Goal: Task Accomplishment & Management: Manage account settings

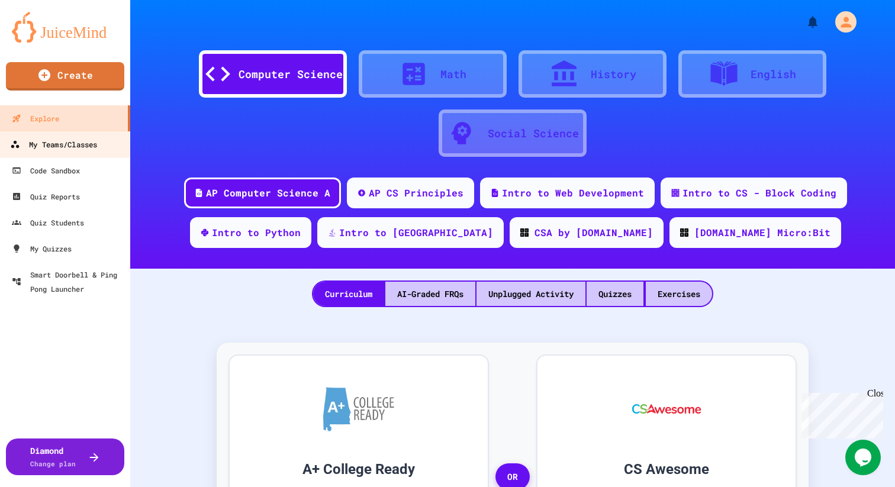
click at [40, 148] on div "My Teams/Classes" at bounding box center [53, 144] width 87 height 15
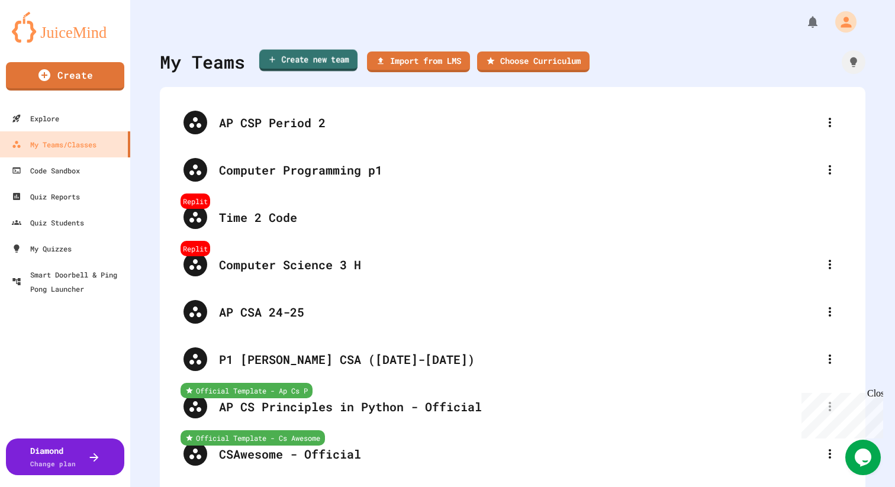
click at [299, 60] on link "Create new team" at bounding box center [308, 61] width 98 height 22
type input "****"
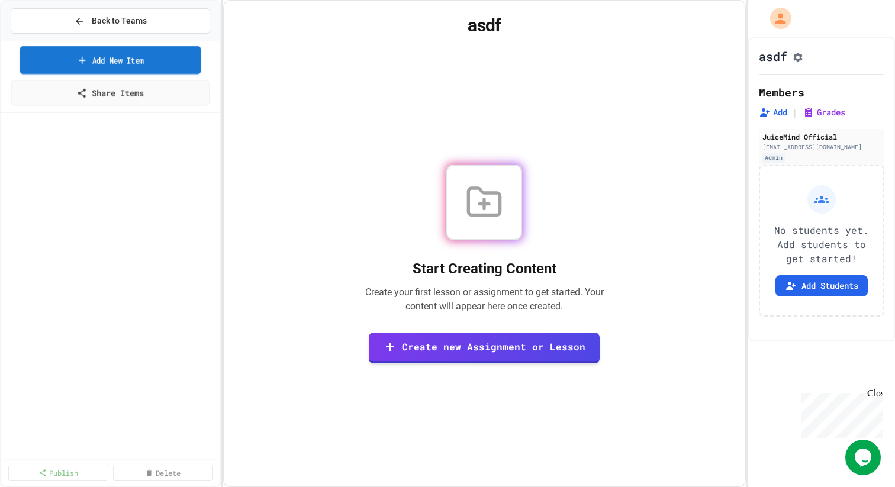
click at [140, 63] on link "Add New Item" at bounding box center [110, 60] width 181 height 28
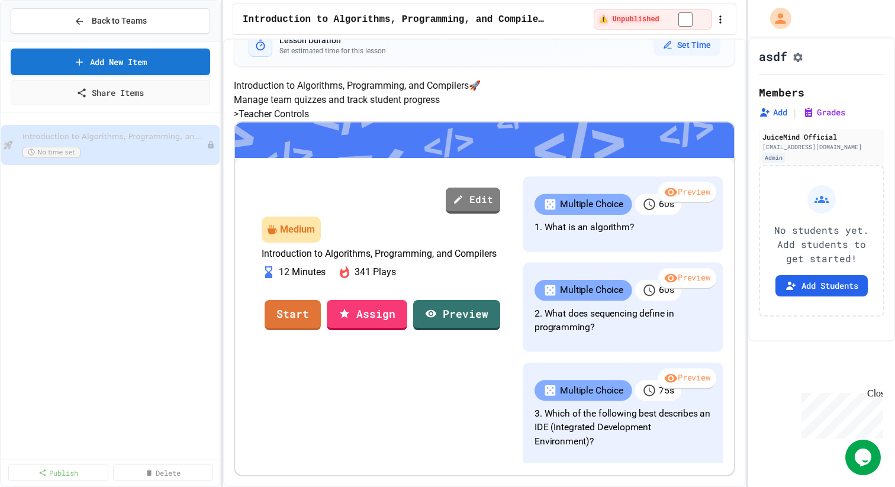
scroll to position [189, 0]
click at [398, 330] on link "Assign" at bounding box center [367, 314] width 79 height 32
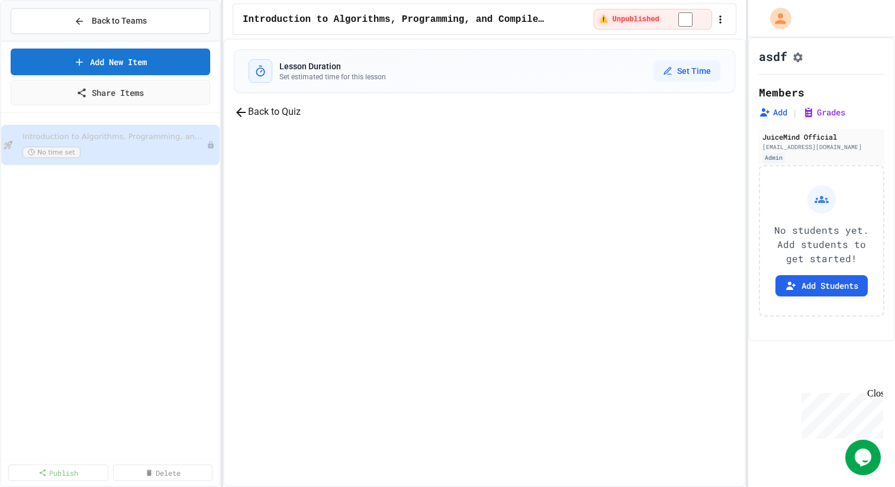
scroll to position [107, 0]
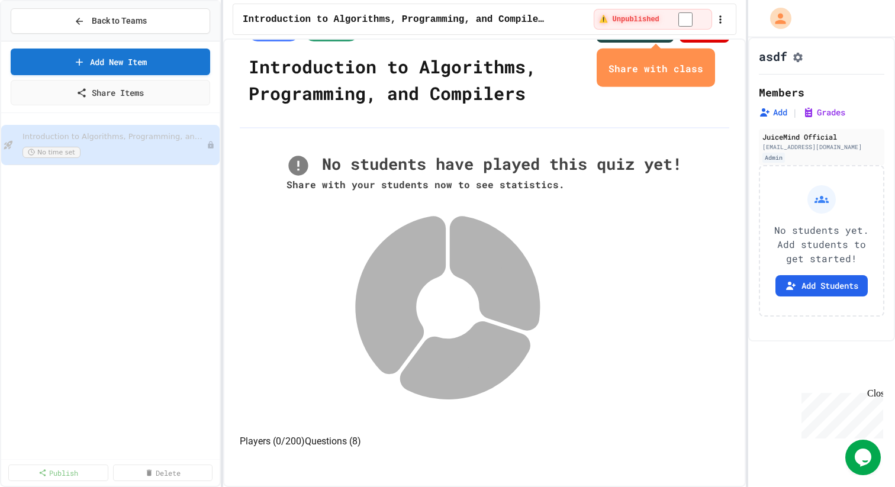
click at [703, 69] on icon "close" at bounding box center [703, 69] width 0 height 0
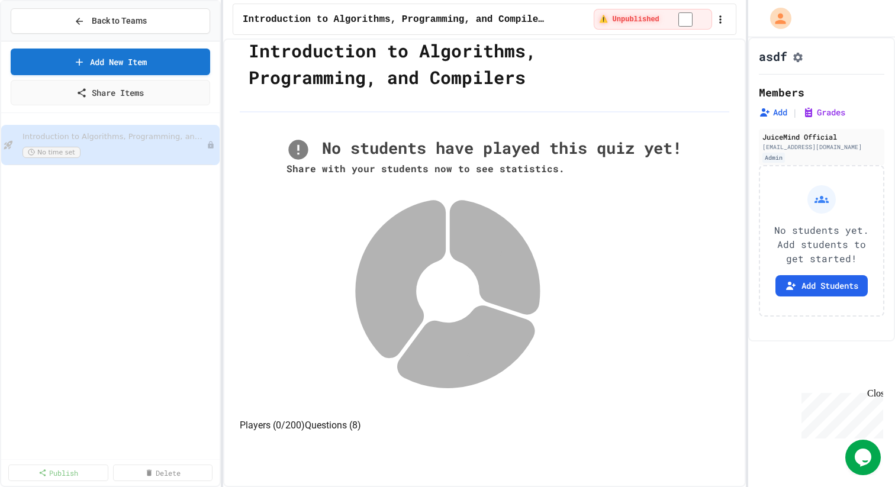
scroll to position [0, 0]
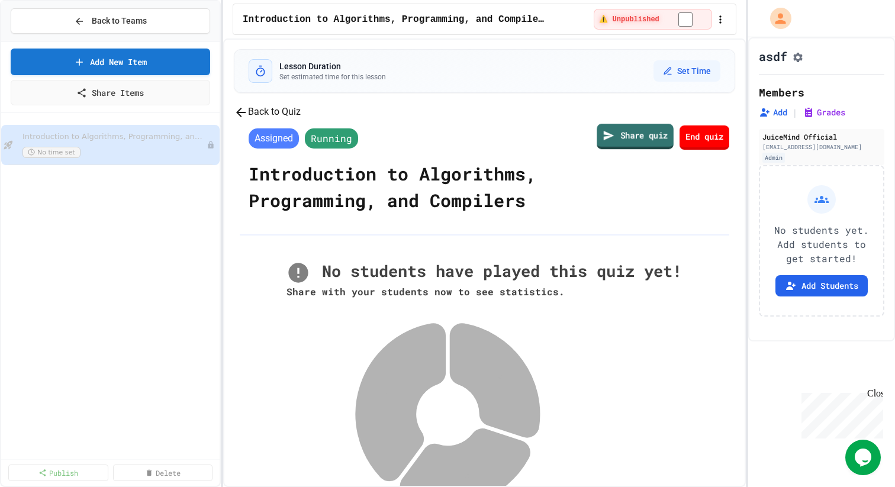
click at [617, 150] on link "Share quiz" at bounding box center [635, 136] width 77 height 25
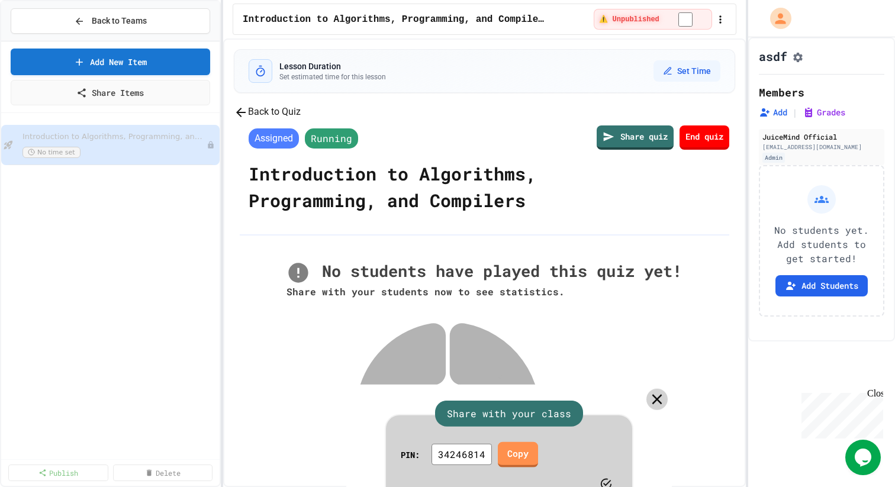
click at [654, 391] on icon at bounding box center [657, 399] width 17 height 17
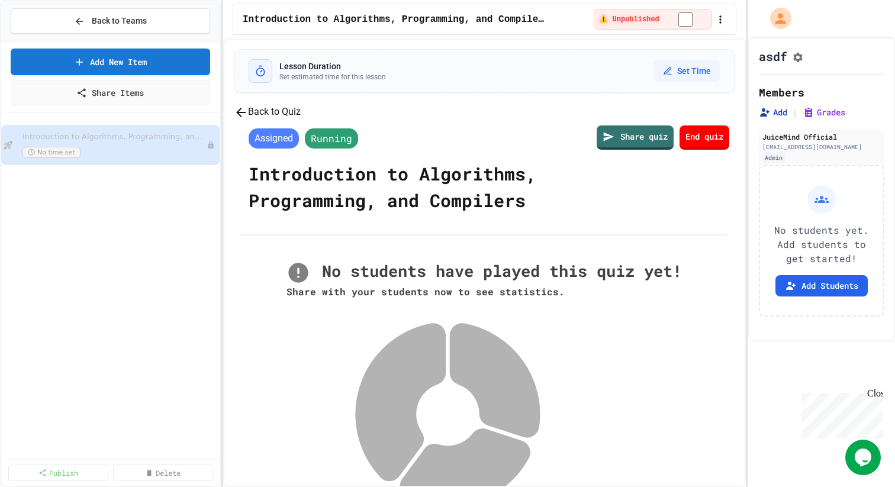
click at [778, 118] on button "Add" at bounding box center [773, 113] width 28 height 12
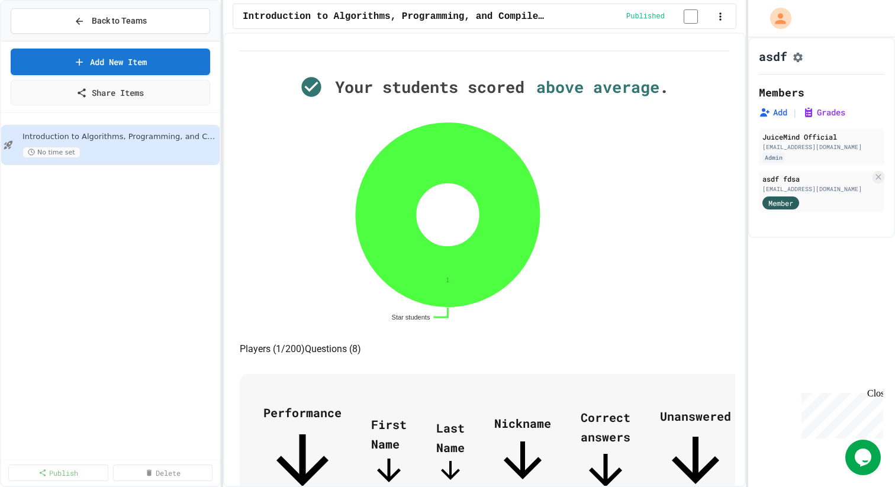
scroll to position [26, 0]
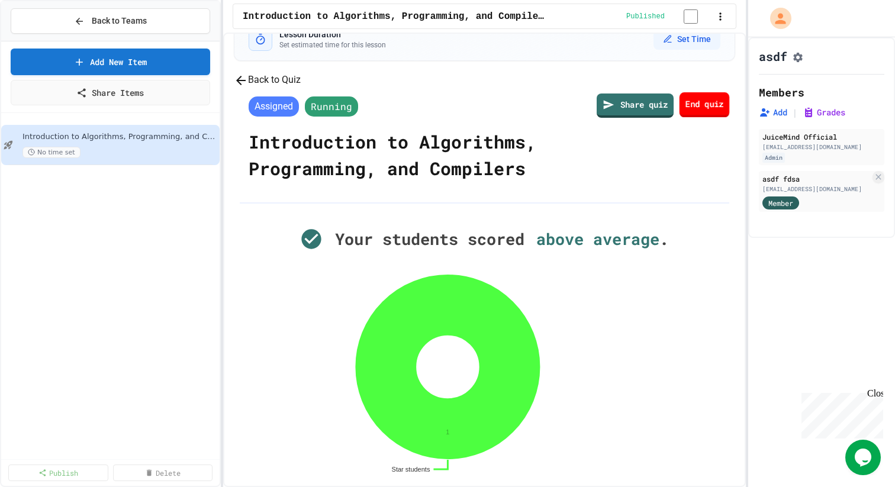
click at [679, 118] on link "End quiz" at bounding box center [704, 105] width 50 height 25
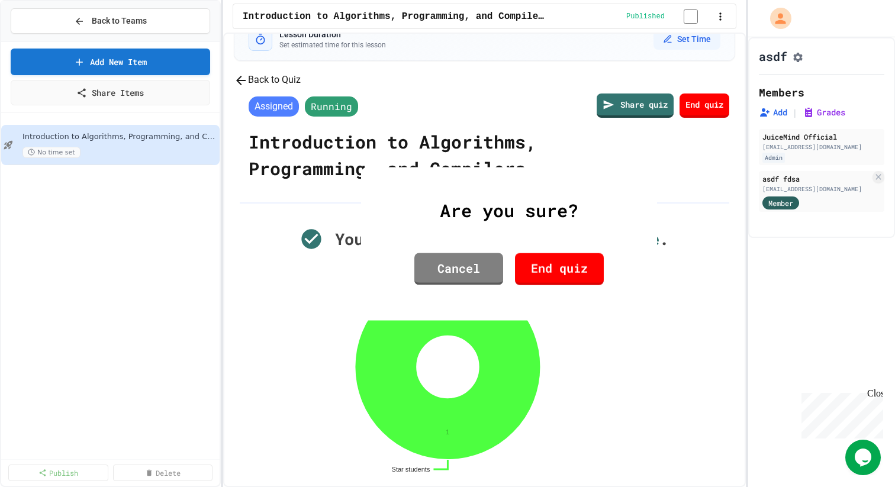
click at [559, 274] on link "End quiz" at bounding box center [559, 269] width 89 height 32
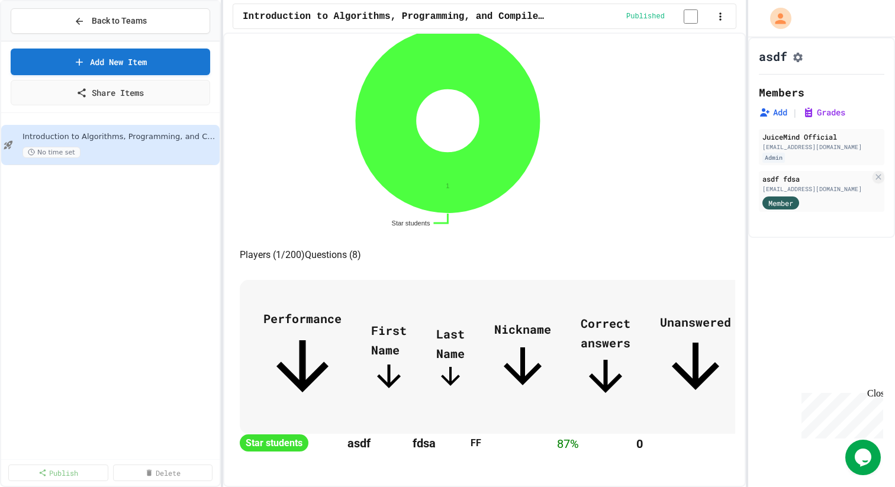
scroll to position [326, 0]
